Goal: Task Accomplishment & Management: Complete application form

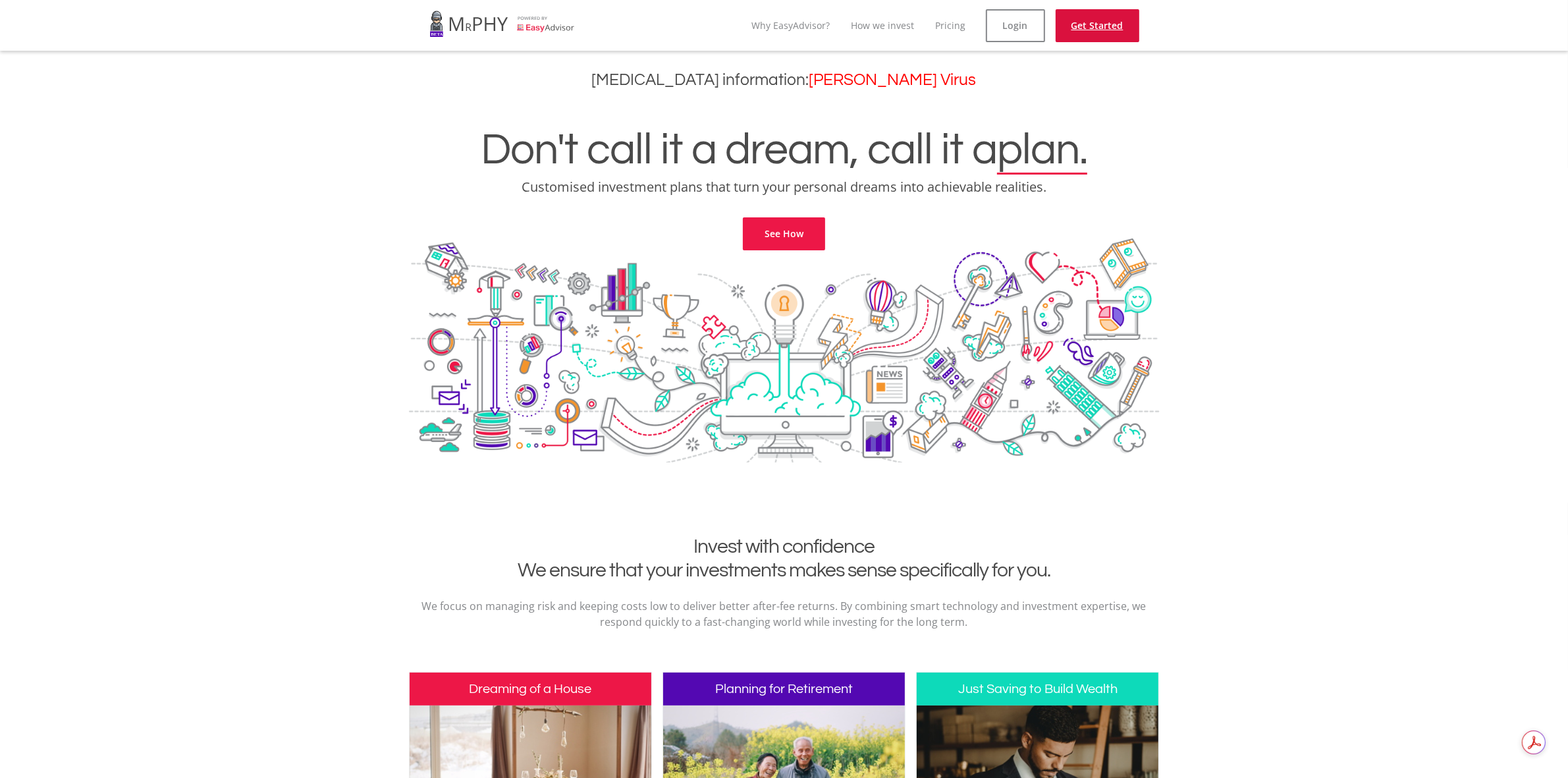
click at [1092, 21] on link "Get Started" at bounding box center [1097, 25] width 84 height 33
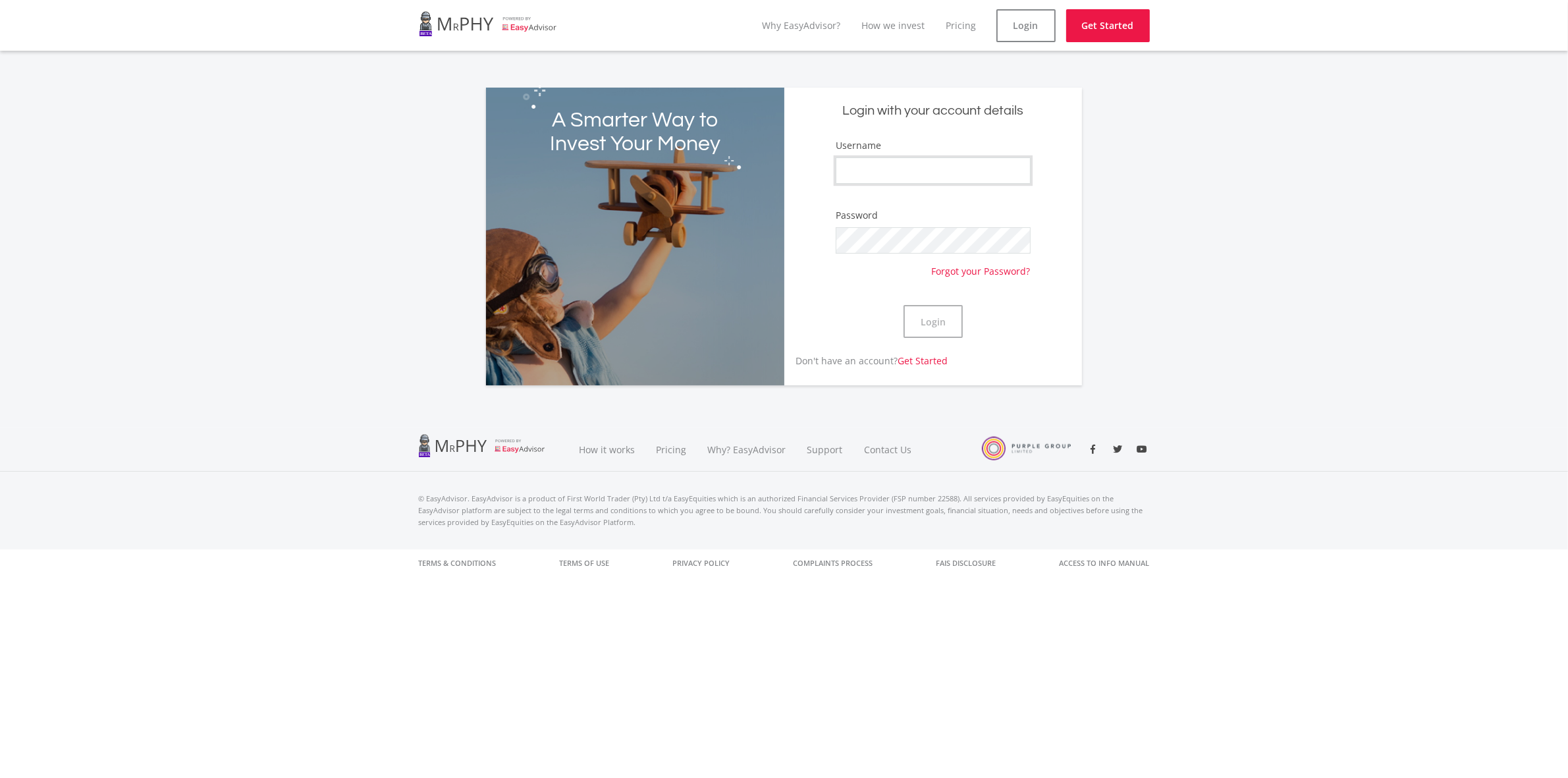
click at [924, 166] on input "Username" at bounding box center [933, 170] width 195 height 26
type input "wanji20"
click at [940, 316] on button "Login" at bounding box center [933, 321] width 59 height 33
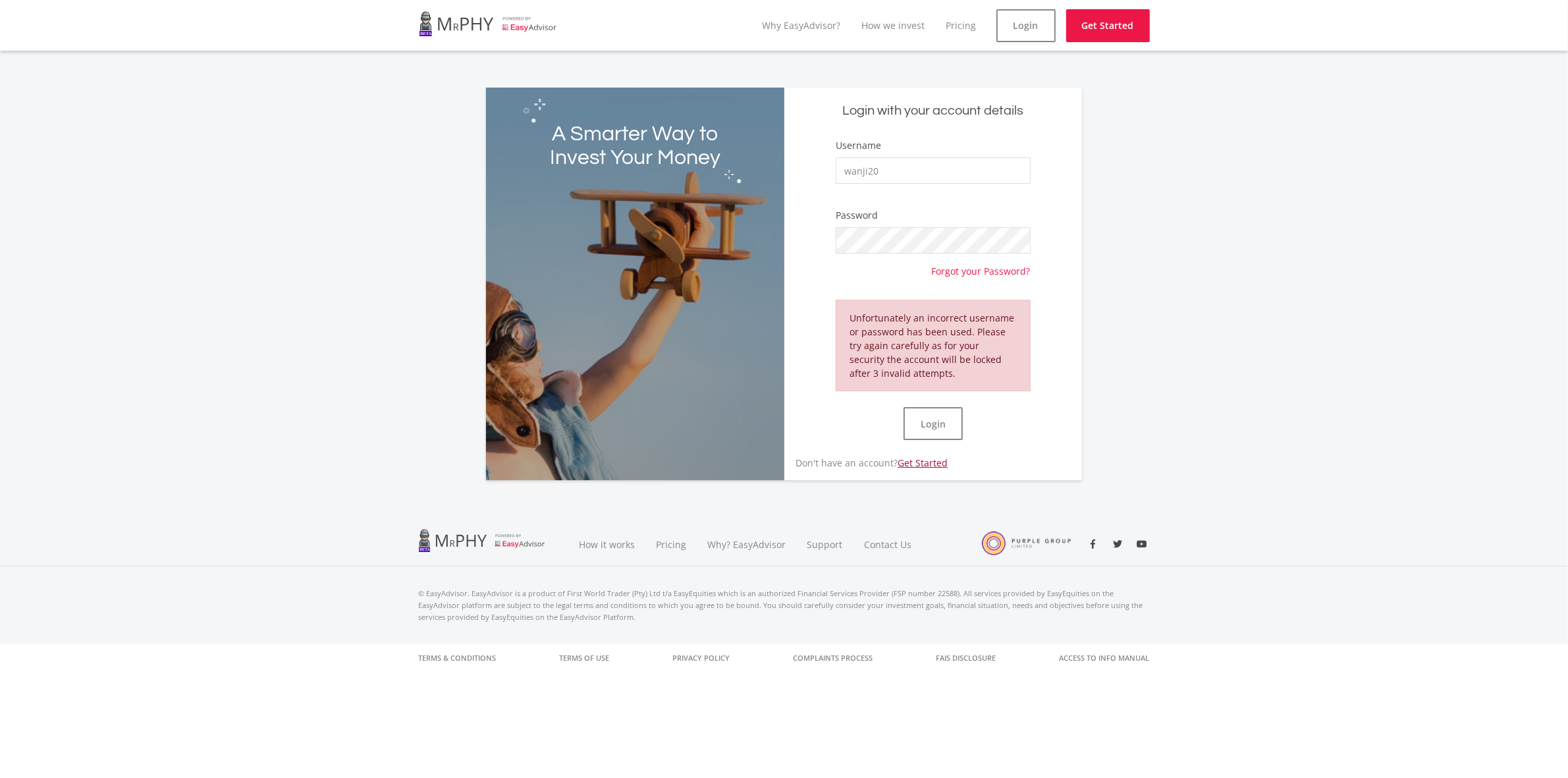
click at [920, 458] on link "Get Started" at bounding box center [922, 462] width 50 height 12
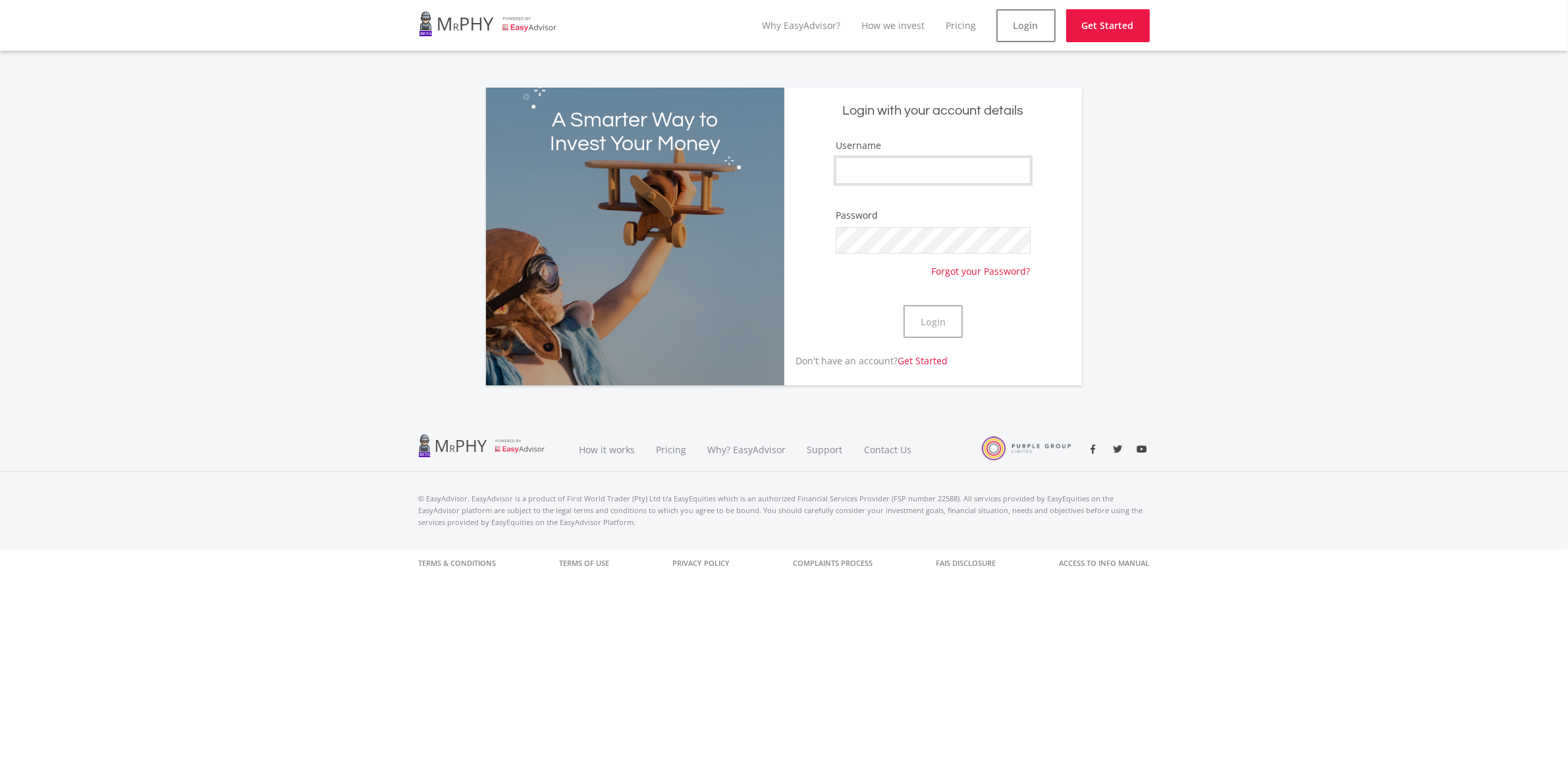
click at [923, 172] on input "Username" at bounding box center [933, 170] width 195 height 26
click at [965, 162] on input "Username" at bounding box center [933, 170] width 195 height 26
click at [966, 165] on input "Username" at bounding box center [933, 170] width 195 height 26
type input "wanji20"
click at [933, 320] on button "Login" at bounding box center [933, 321] width 59 height 33
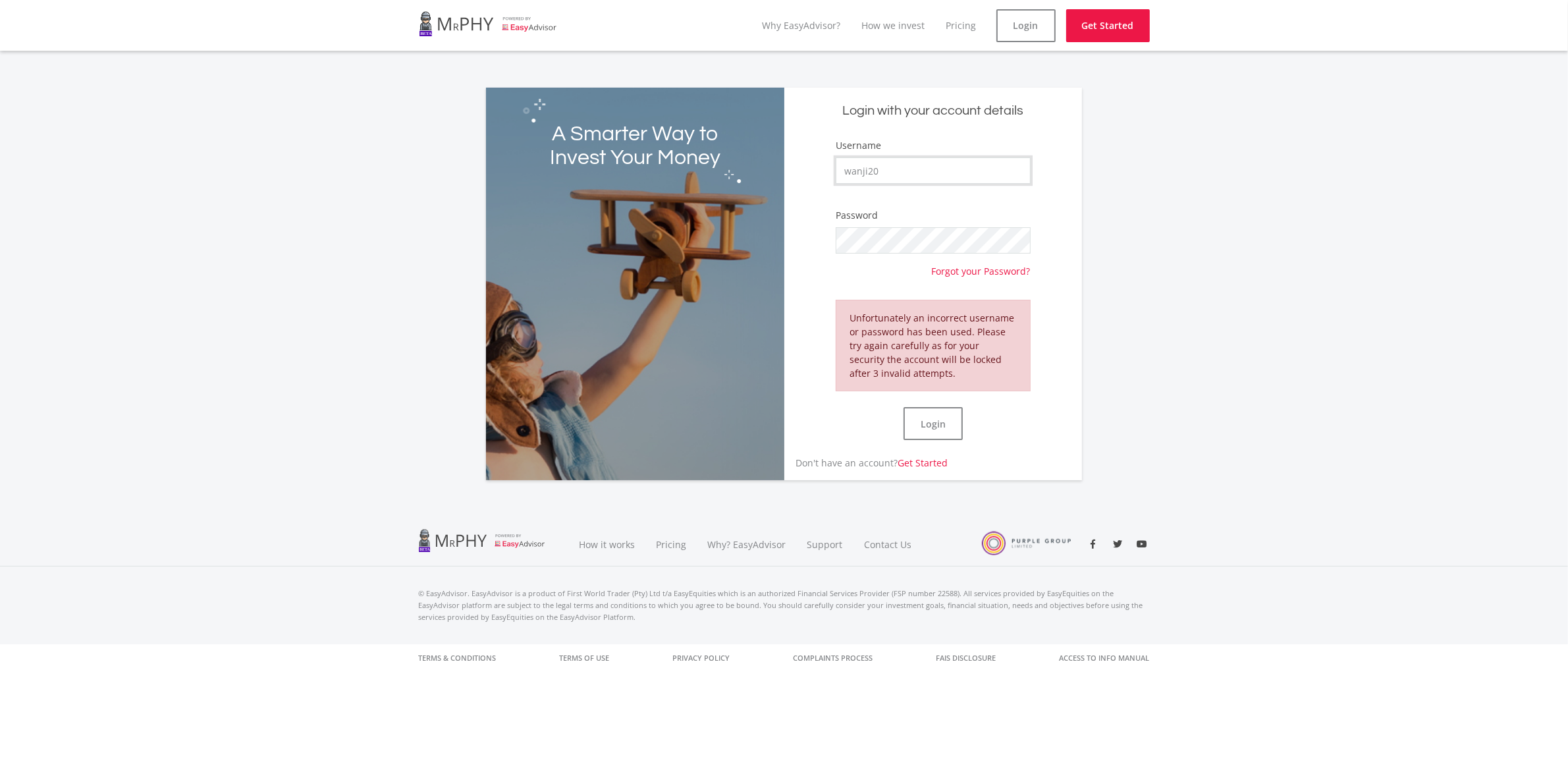
click at [887, 169] on input "wanji20" at bounding box center [933, 170] width 195 height 26
click at [917, 456] on link "Get Started" at bounding box center [922, 462] width 50 height 12
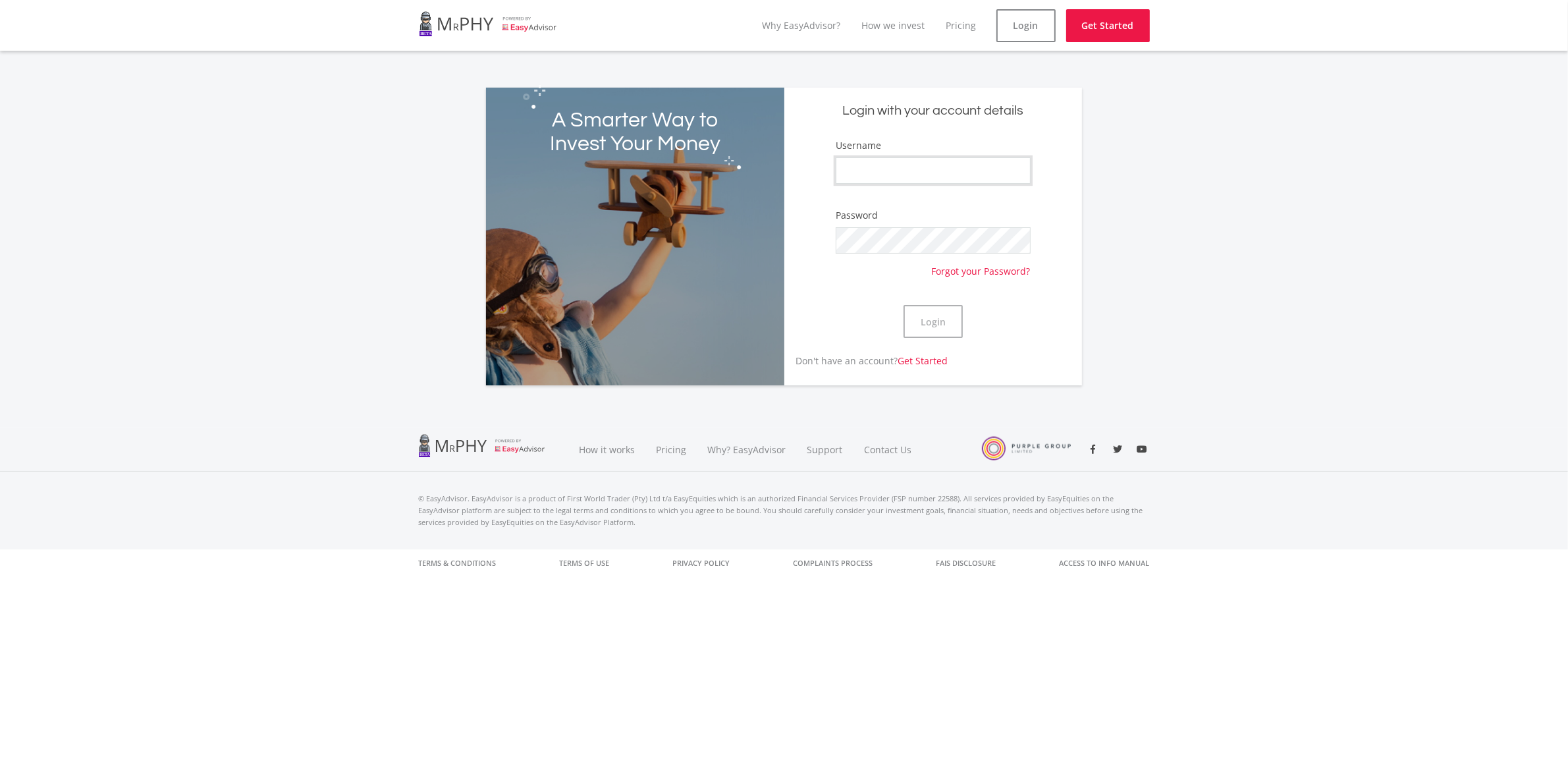
click at [933, 172] on input "Username" at bounding box center [933, 170] width 195 height 26
type input "wanji20"
click at [930, 305] on button "Login" at bounding box center [933, 321] width 59 height 33
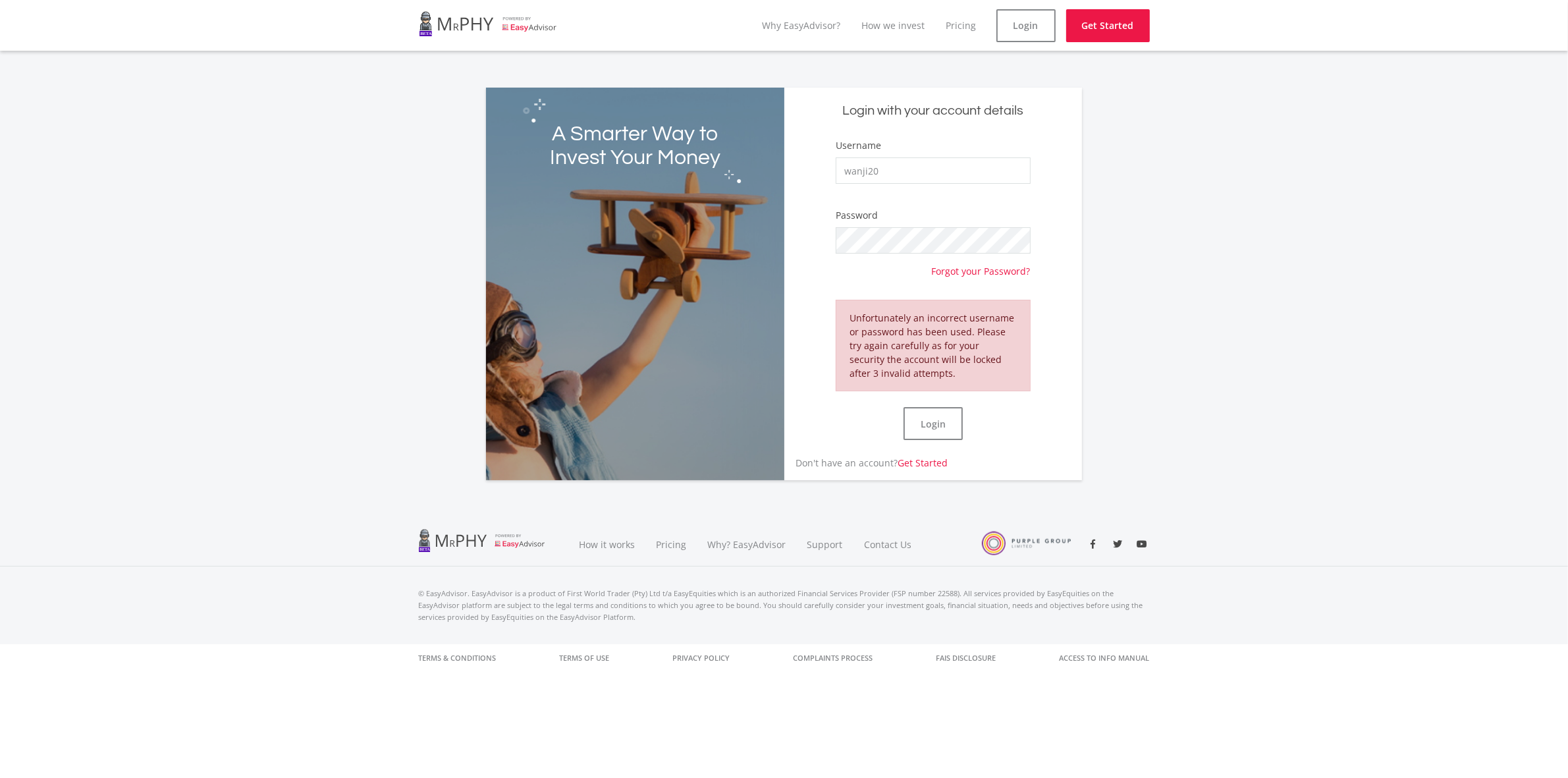
click at [907, 455] on div "Login" at bounding box center [933, 423] width 195 height 64
click at [907, 458] on link "Get Started" at bounding box center [922, 462] width 50 height 12
